Goal: Information Seeking & Learning: Learn about a topic

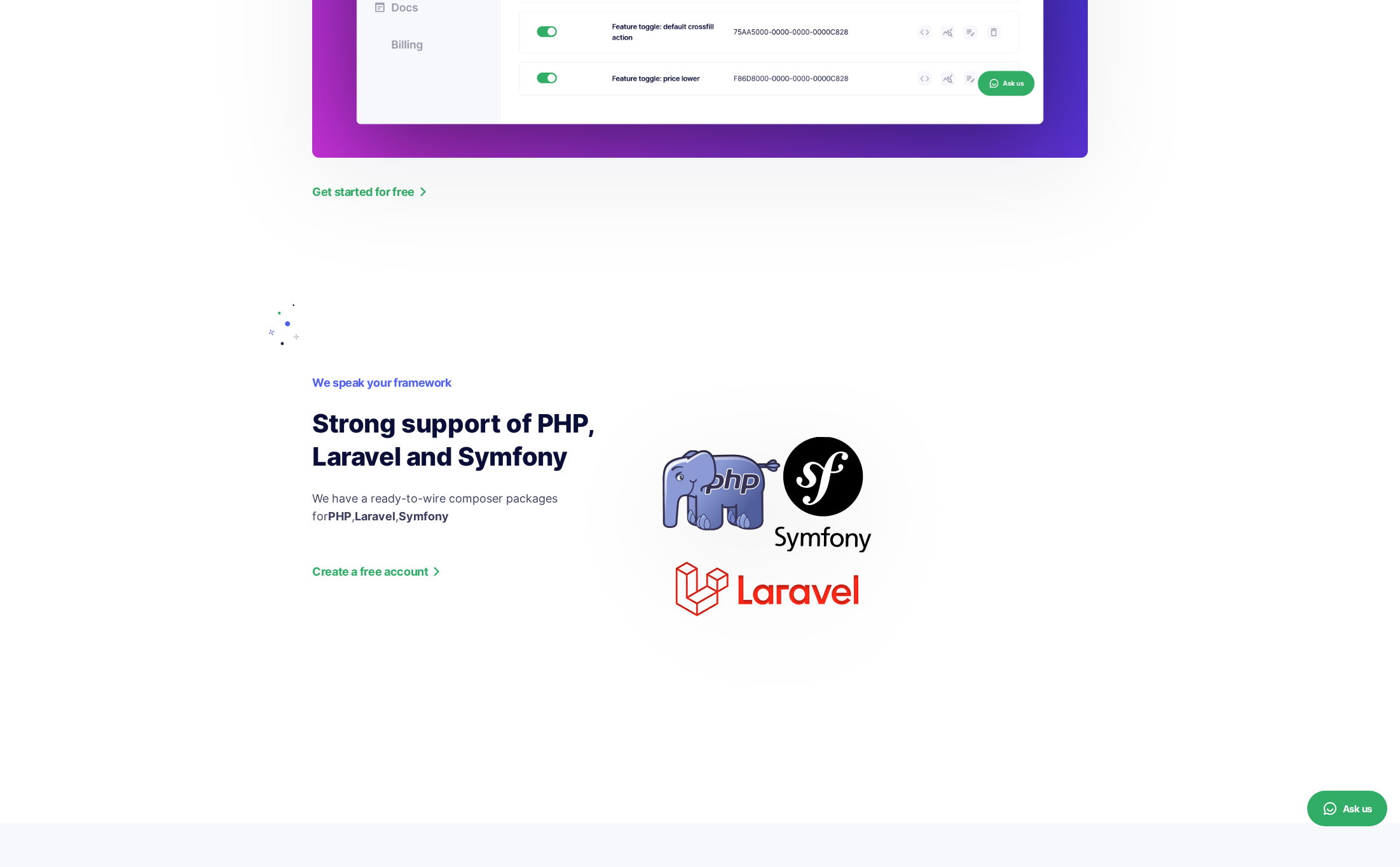
scroll to position [1657, 0]
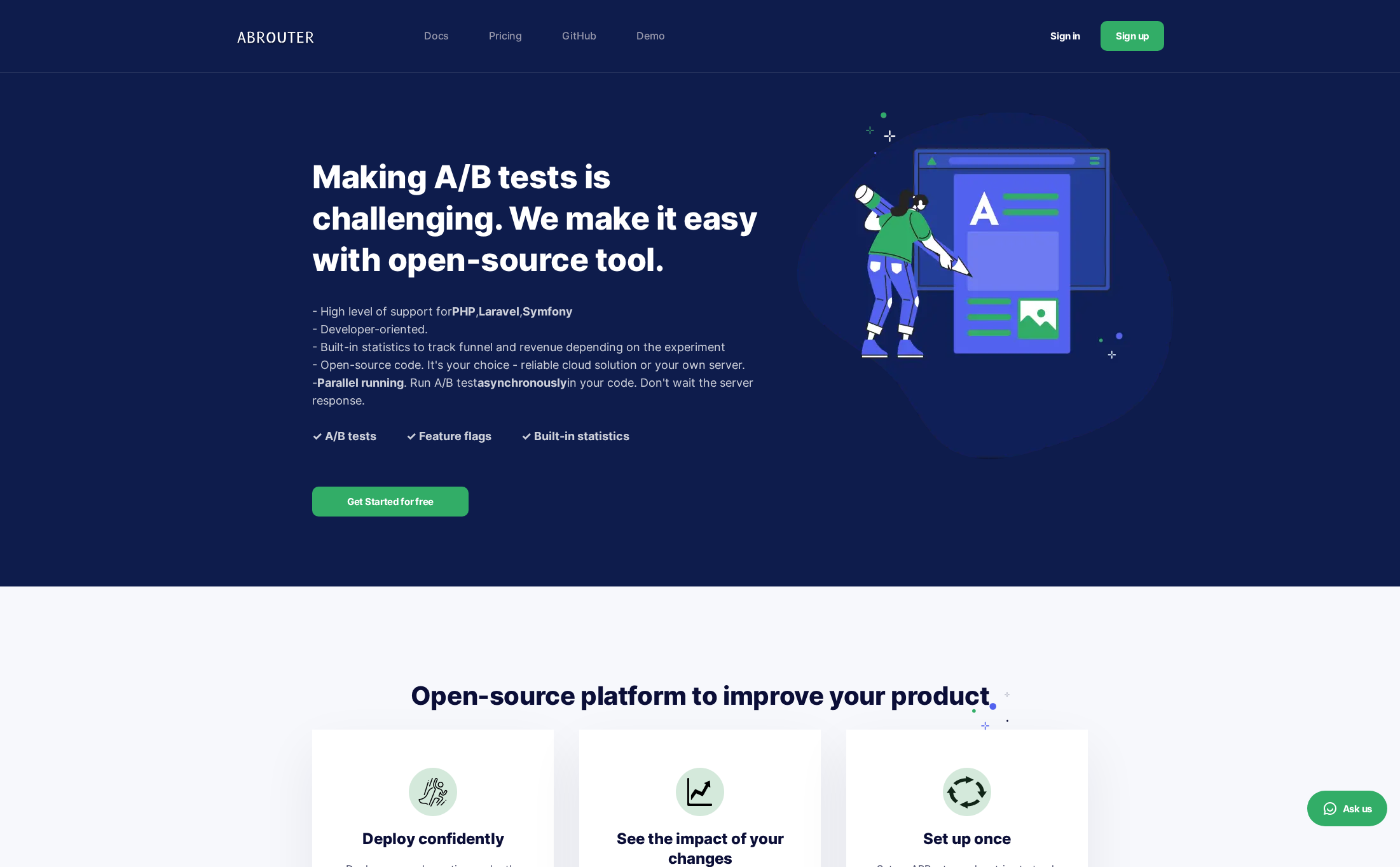
click at [495, 27] on link "Pricing" at bounding box center [505, 35] width 46 height 25
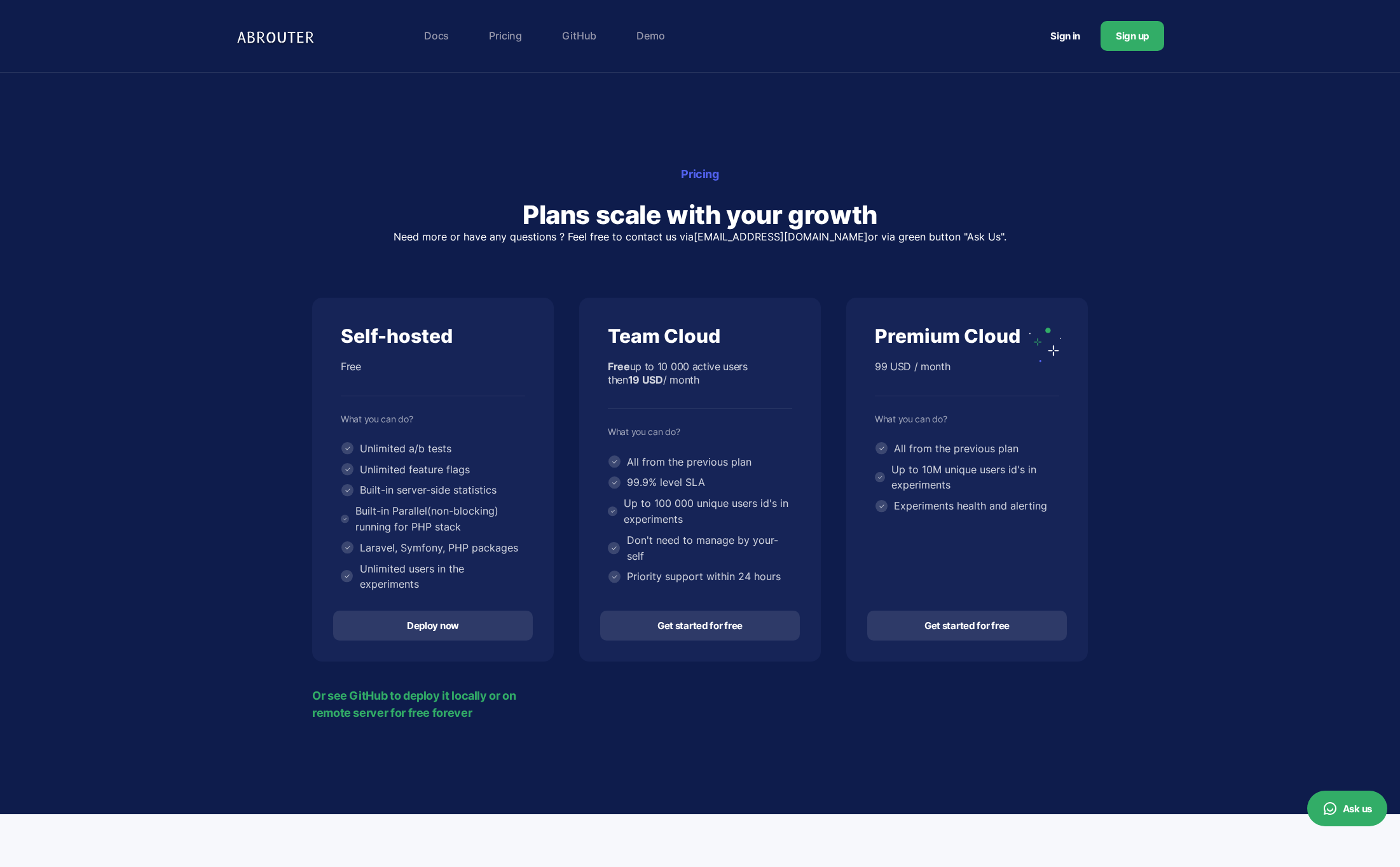
click at [288, 43] on img at bounding box center [277, 35] width 83 height 26
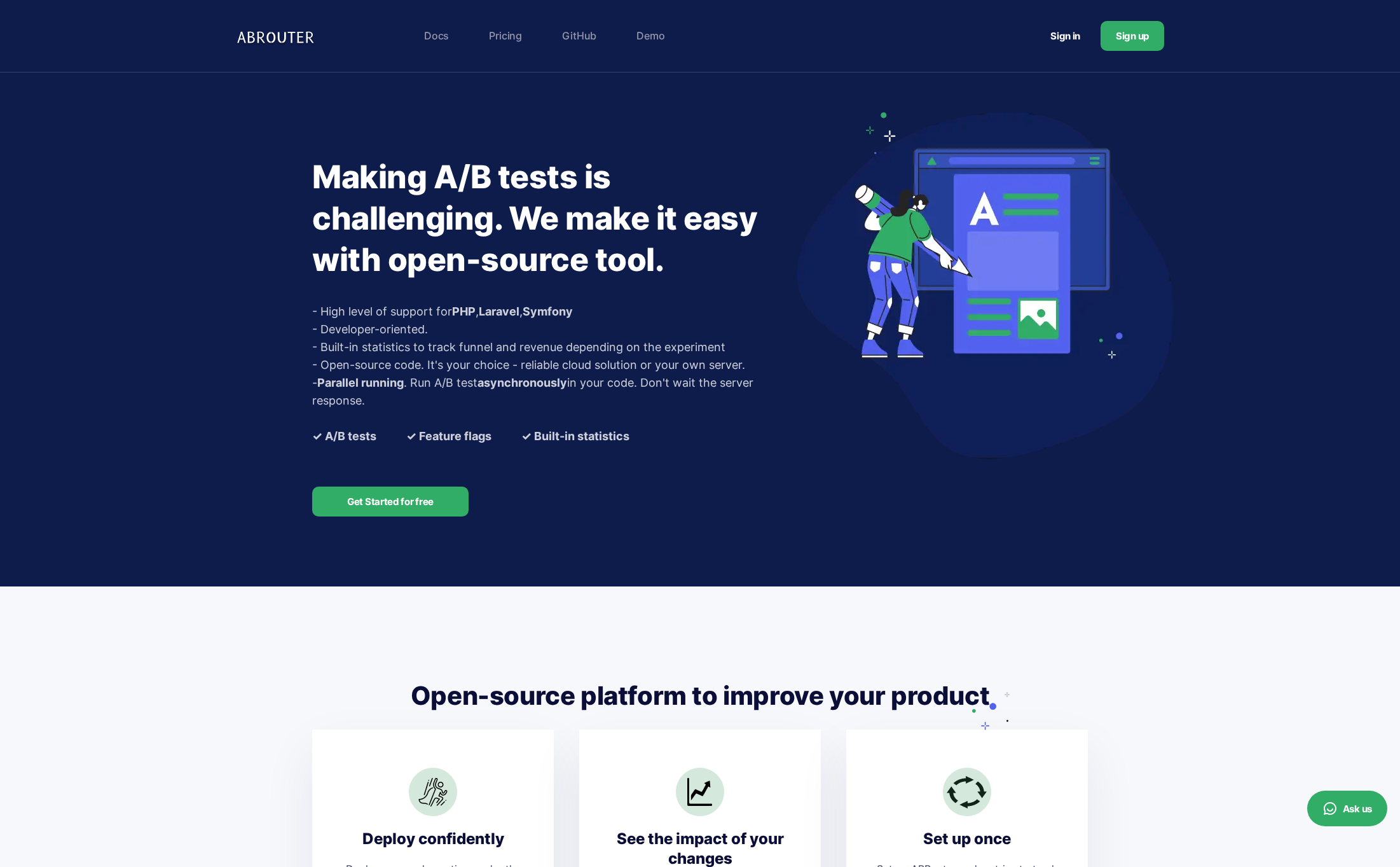
click at [657, 32] on link "Demo" at bounding box center [651, 35] width 41 height 25
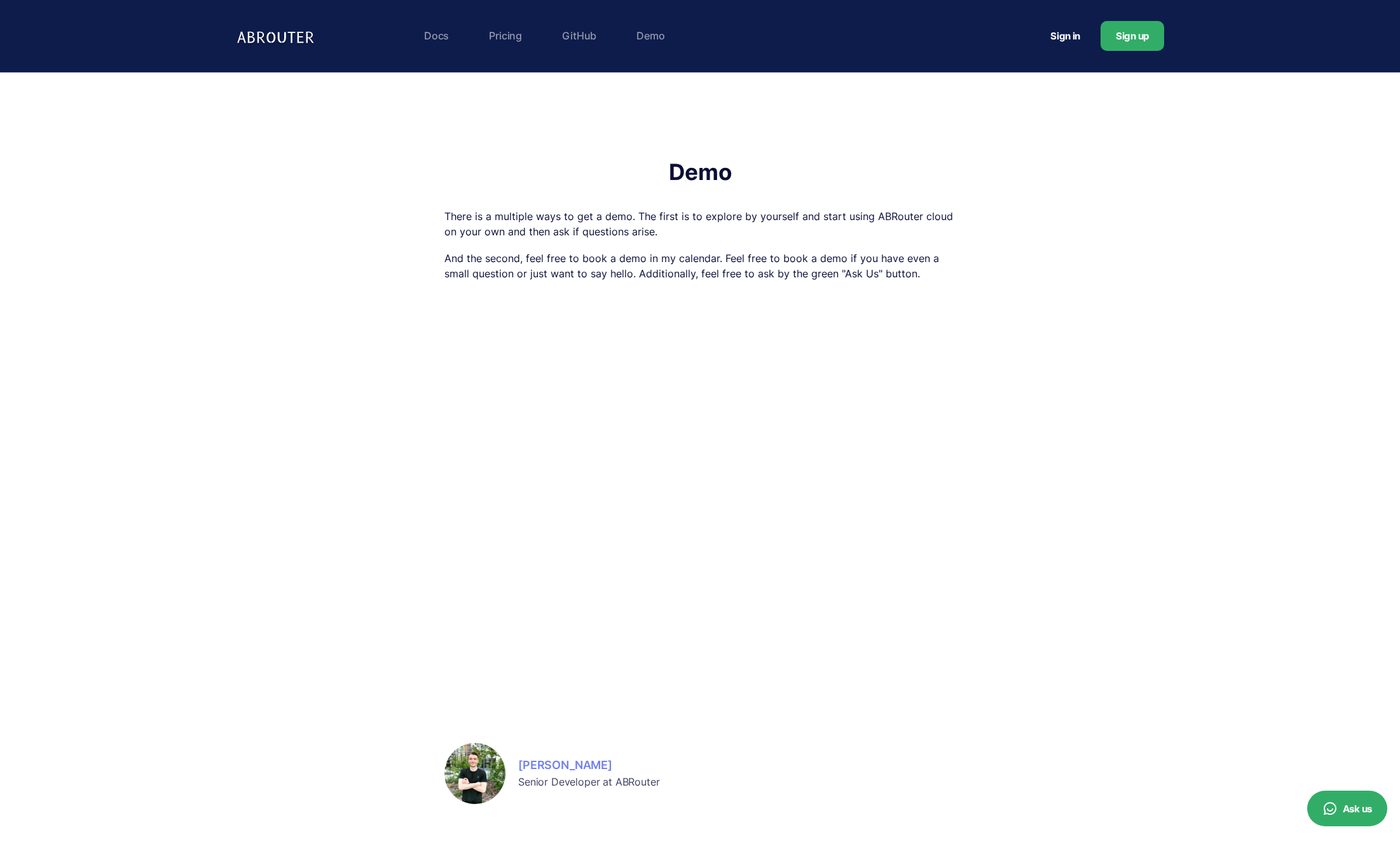
click at [422, 34] on link "Docs" at bounding box center [436, 35] width 37 height 25
